Goal: Task Accomplishment & Management: Use online tool/utility

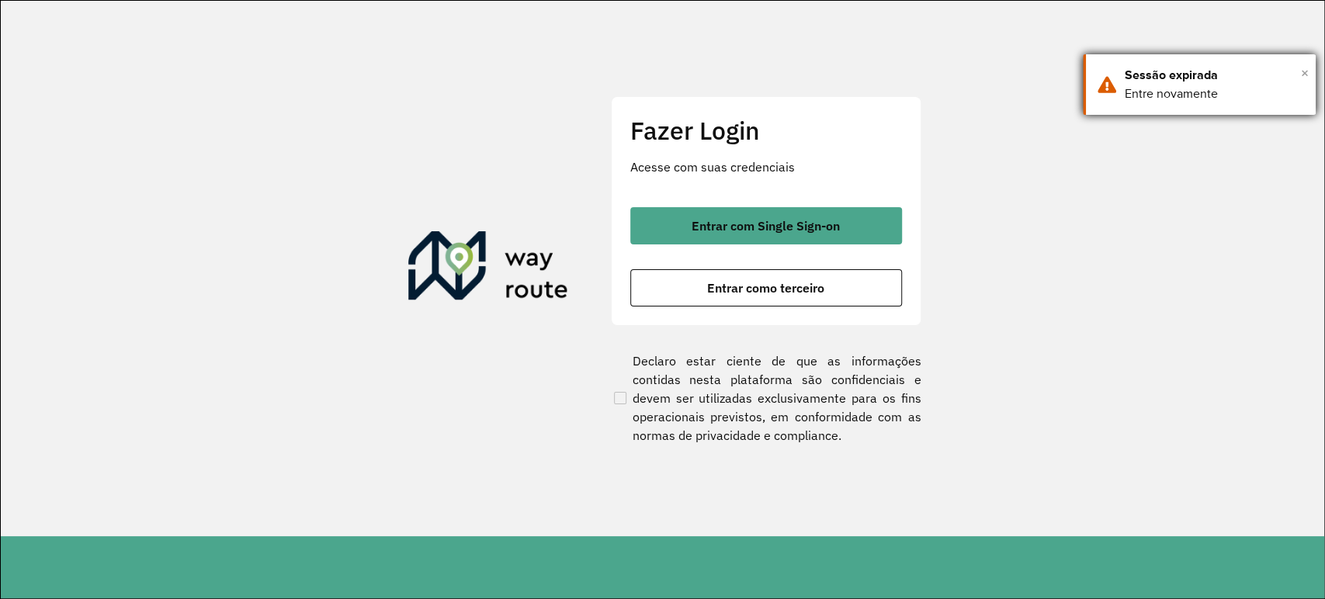
click at [1304, 70] on span "×" at bounding box center [1305, 72] width 8 height 23
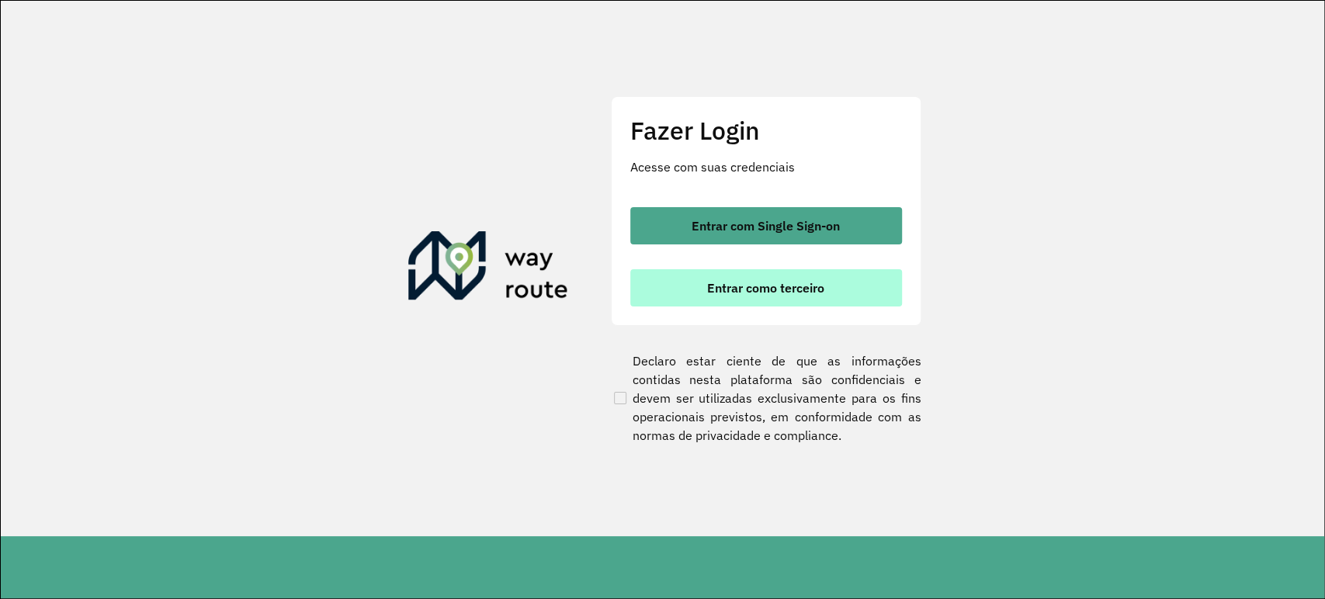
click at [764, 276] on button "Entrar como terceiro" at bounding box center [766, 287] width 272 height 37
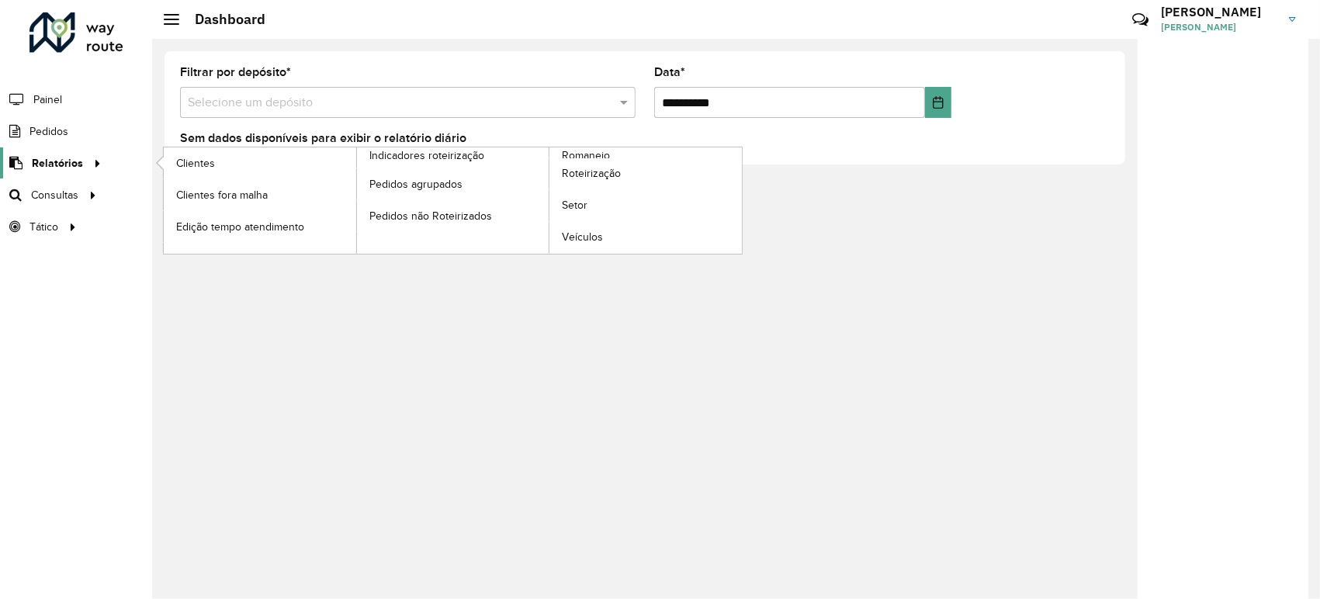
click at [71, 172] on link "Relatórios" at bounding box center [53, 162] width 106 height 31
click at [613, 171] on span "Roteirização" at bounding box center [593, 173] width 63 height 16
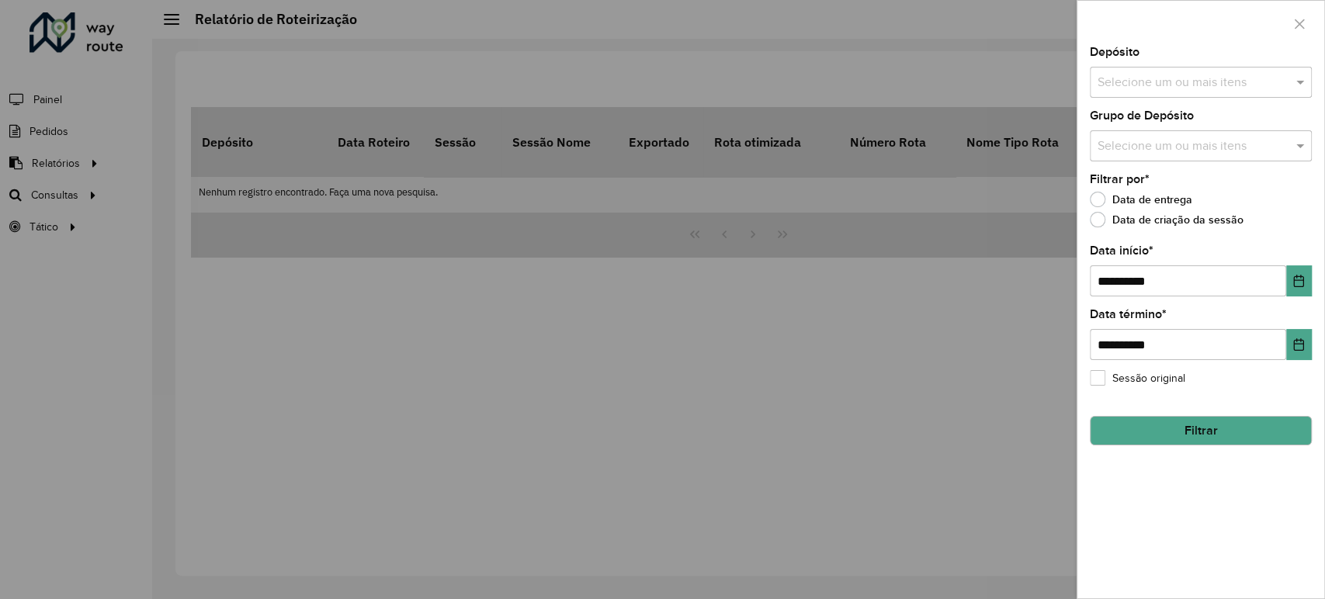
click at [1145, 93] on div "Selecione um ou mais itens" at bounding box center [1201, 82] width 222 height 31
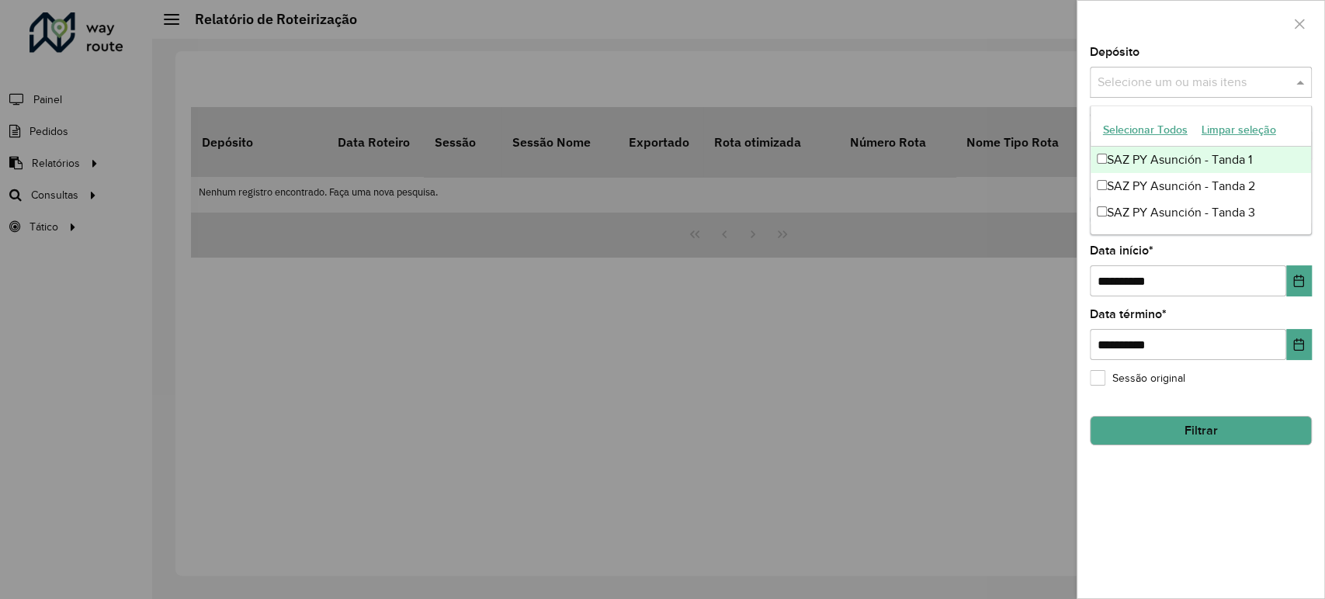
click at [1133, 153] on div "SAZ PY Asunción - Tanda 1" at bounding box center [1200, 160] width 220 height 26
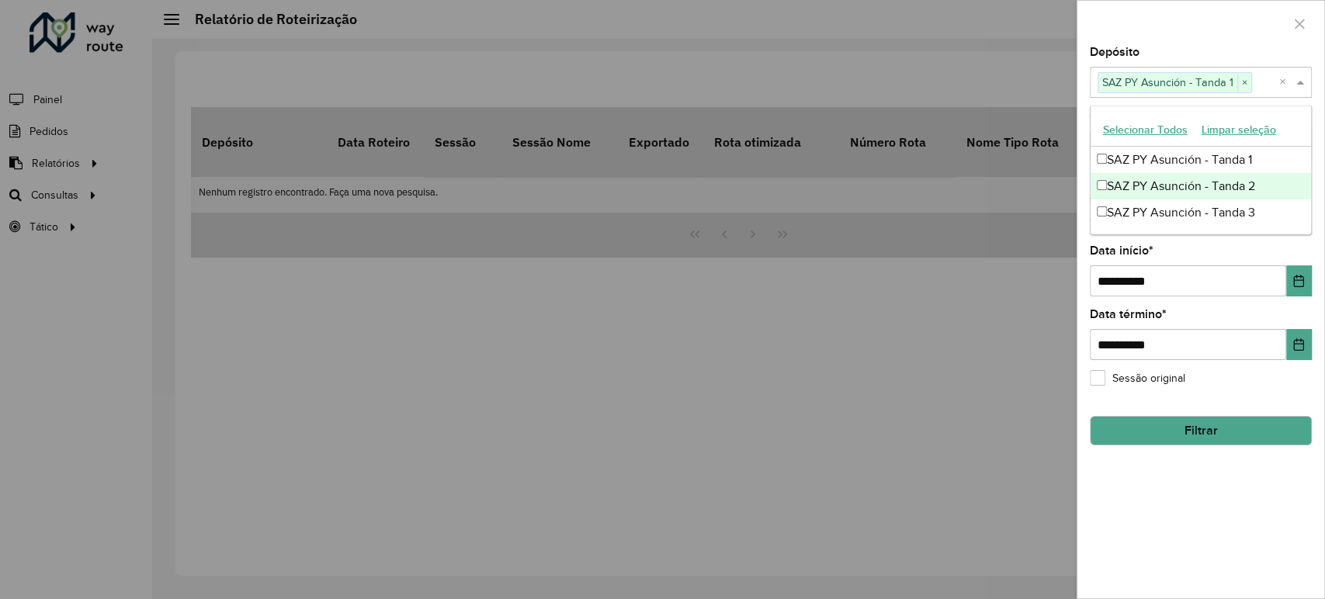
click at [1135, 182] on div "SAZ PY Asunción - Tanda 2" at bounding box center [1200, 186] width 220 height 26
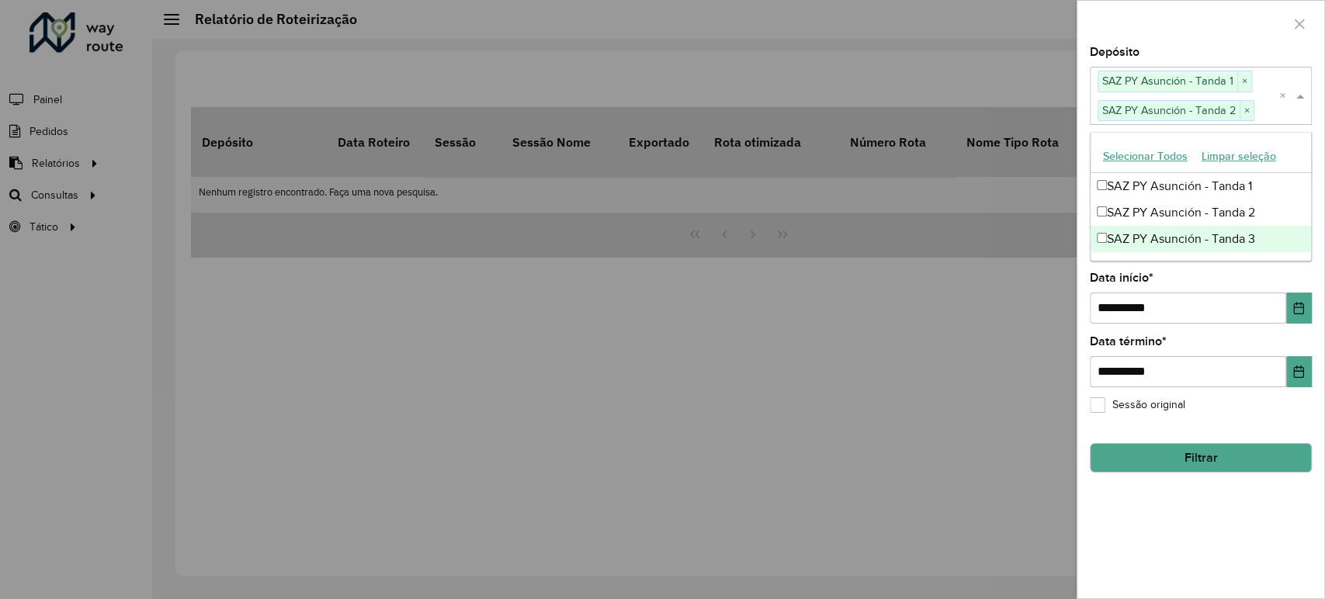
click at [1142, 233] on div "SAZ PY Asunción - Tanda 3" at bounding box center [1200, 239] width 220 height 26
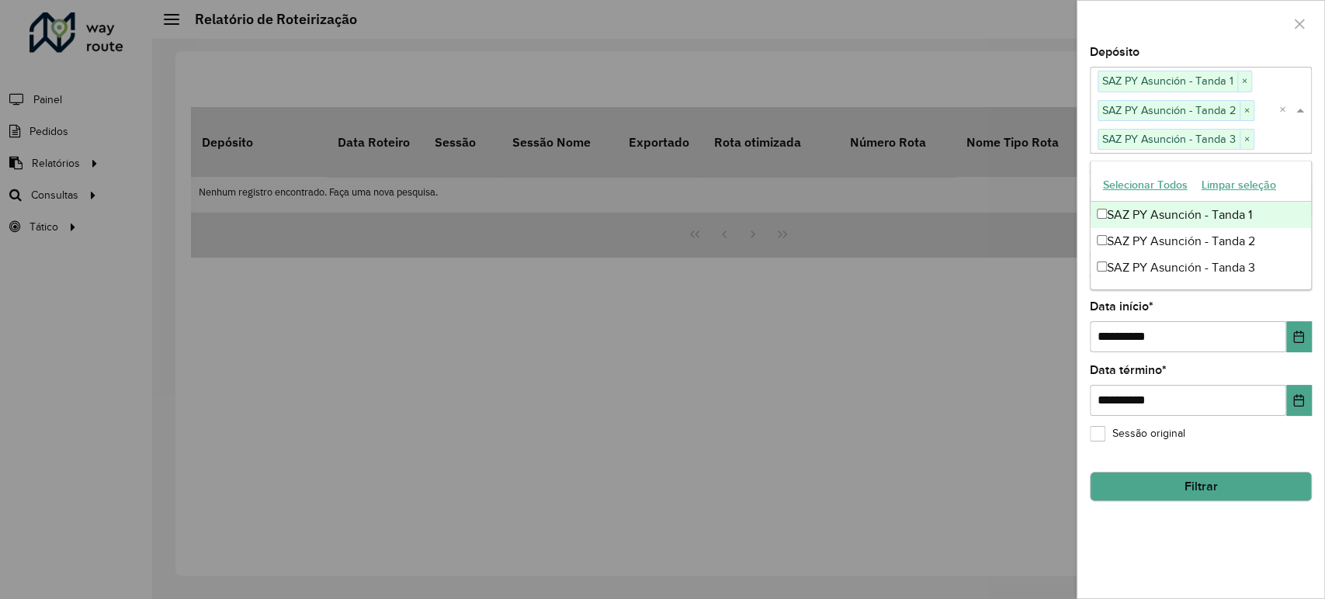
click at [1191, 22] on div at bounding box center [1200, 24] width 247 height 46
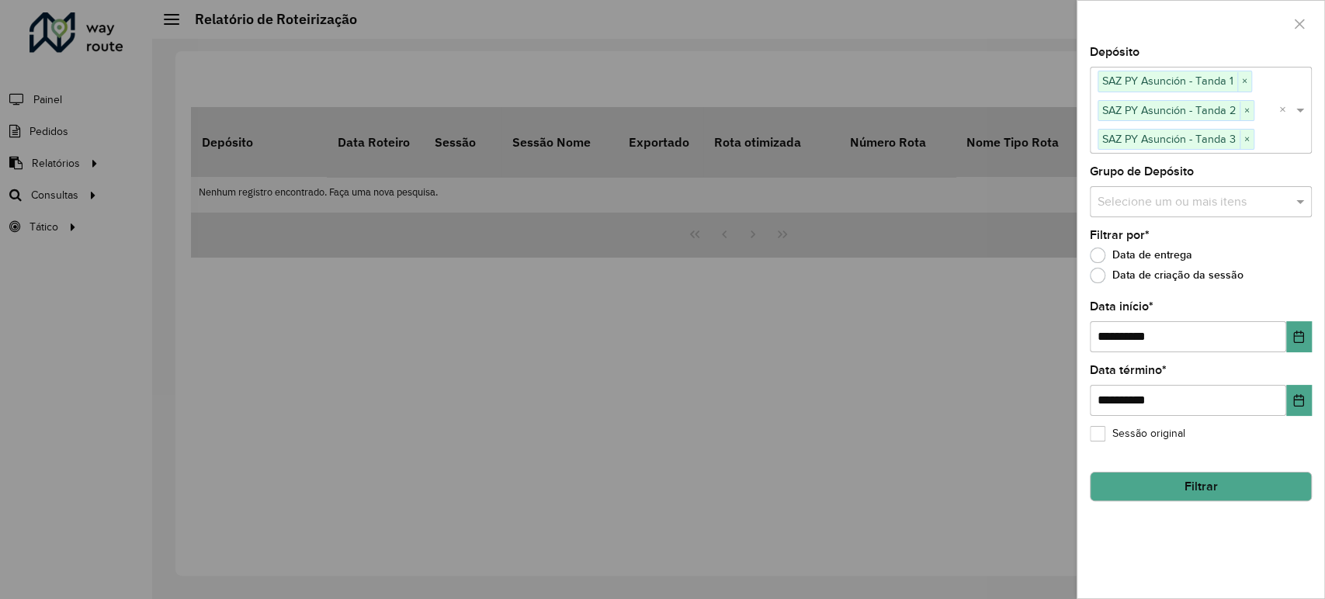
click at [1193, 493] on button "Filtrar" at bounding box center [1201, 486] width 222 height 29
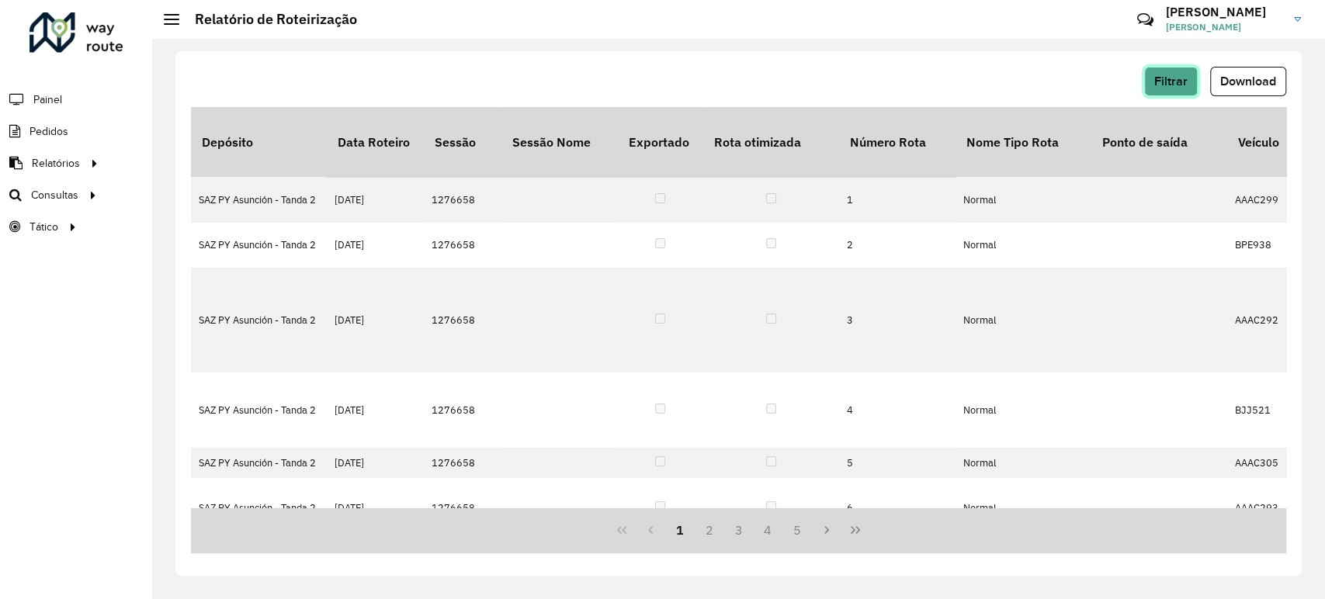
click at [1150, 78] on button "Filtrar" at bounding box center [1171, 81] width 54 height 29
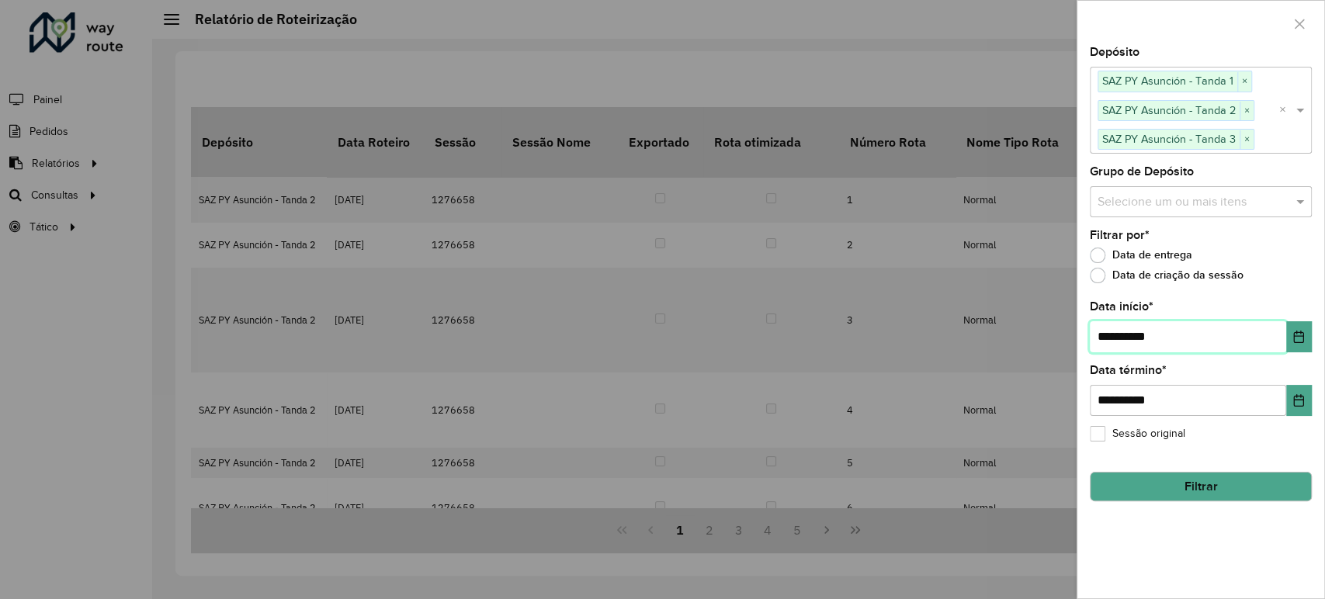
click at [1110, 329] on input "**********" at bounding box center [1188, 336] width 196 height 31
type input "**********"
click at [1225, 481] on button "Filtrar" at bounding box center [1201, 486] width 222 height 29
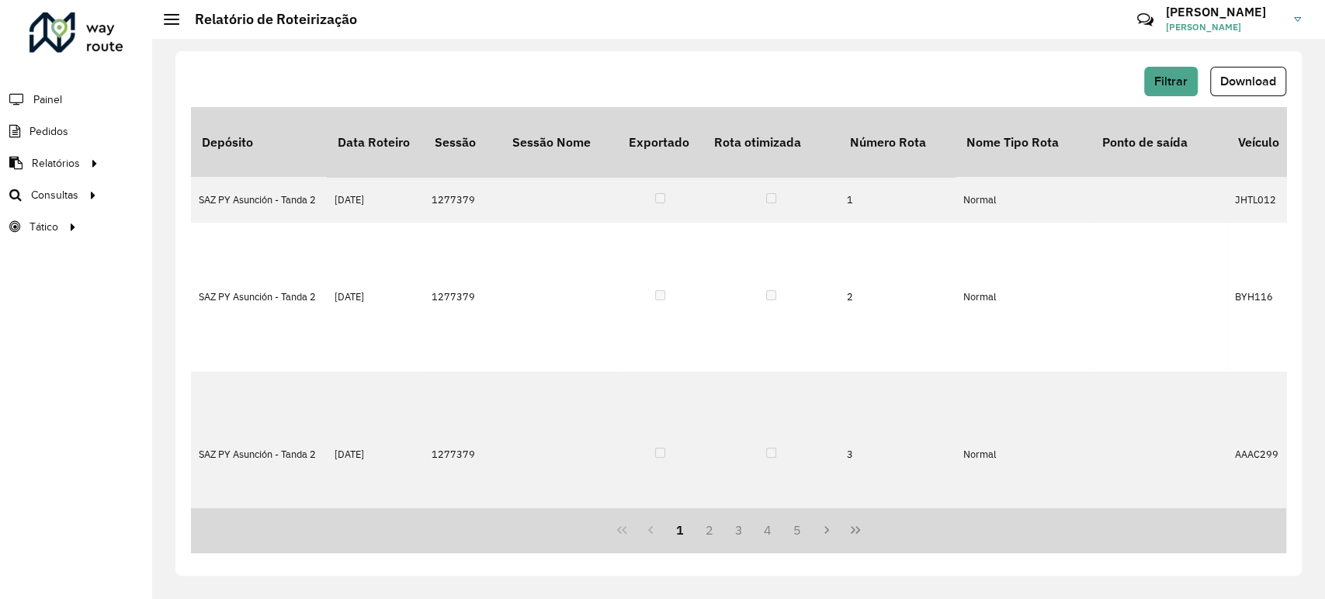
click at [1256, 63] on div "Filtrar Download Depósito Data Roteiro Sessão Sessão Nome Exportado Rota otimiz…" at bounding box center [738, 313] width 1126 height 525
click at [1256, 64] on div "Filtrar Download Depósito Data Roteiro Sessão Sessão Nome Exportado Rota otimiz…" at bounding box center [738, 313] width 1126 height 525
click at [1254, 82] on span "Download" at bounding box center [1248, 81] width 56 height 13
